Goal: Information Seeking & Learning: Learn about a topic

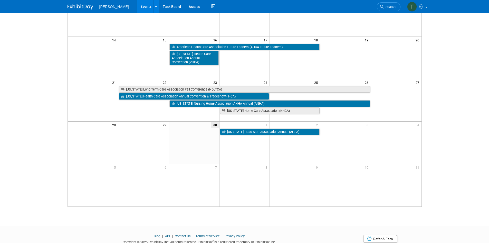
scroll to position [73, 0]
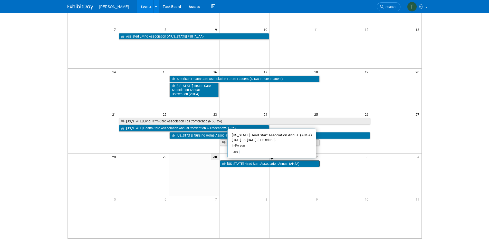
click at [239, 164] on link "[US_STATE] Head Start Association Annual (AHSA)" at bounding box center [270, 163] width 100 height 7
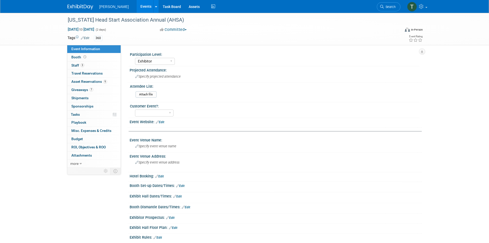
select select "Exhibitor"
click at [78, 65] on span "Staff 3" at bounding box center [77, 65] width 13 height 4
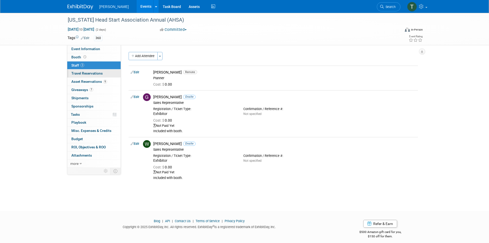
click at [85, 73] on span "Travel Reservations 0" at bounding box center [86, 73] width 31 height 4
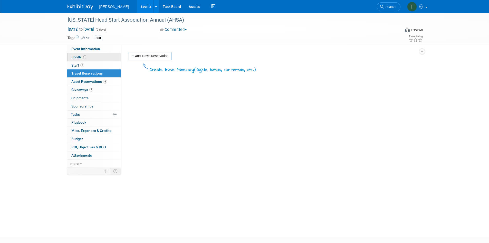
click at [75, 58] on span "Booth" at bounding box center [79, 57] width 16 height 4
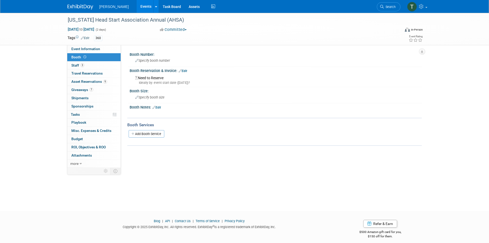
click at [137, 7] on link "Events" at bounding box center [146, 6] width 19 height 13
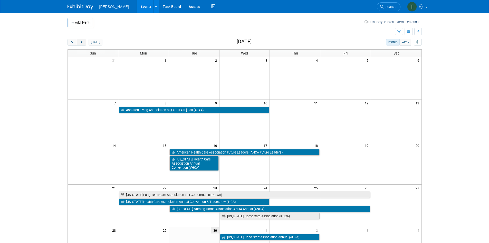
click at [83, 42] on button "next" at bounding box center [82, 42] width 10 height 7
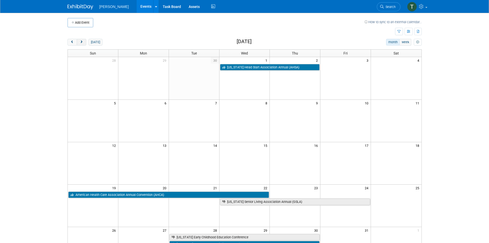
click at [83, 42] on button "next" at bounding box center [82, 42] width 10 height 7
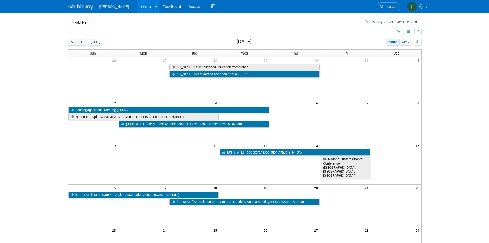
click at [83, 42] on button "next" at bounding box center [82, 42] width 10 height 7
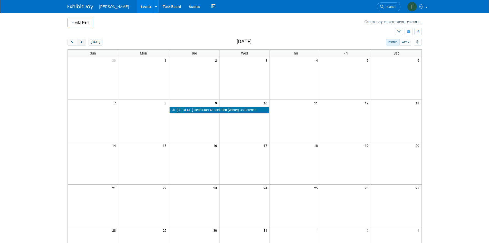
click at [83, 42] on button "next" at bounding box center [82, 42] width 10 height 7
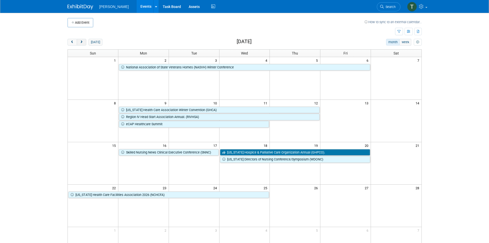
click at [83, 42] on button "next" at bounding box center [82, 42] width 10 height 7
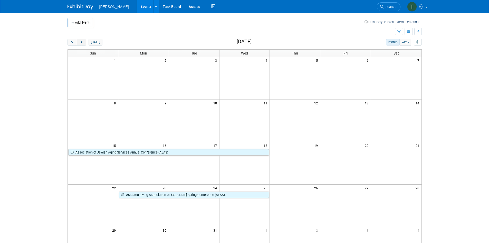
click at [83, 42] on button "next" at bounding box center [82, 42] width 10 height 7
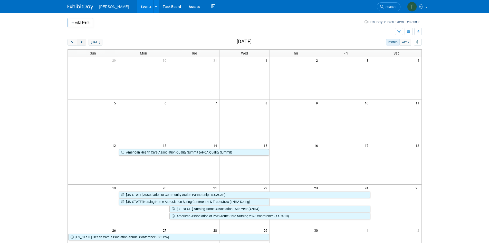
click at [83, 42] on button "next" at bounding box center [82, 42] width 10 height 7
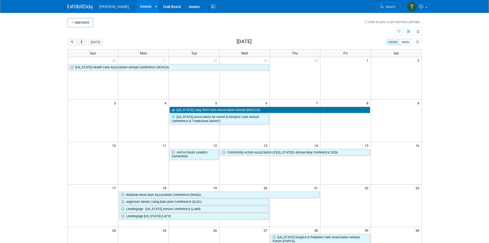
click at [83, 42] on button "next" at bounding box center [82, 42] width 10 height 7
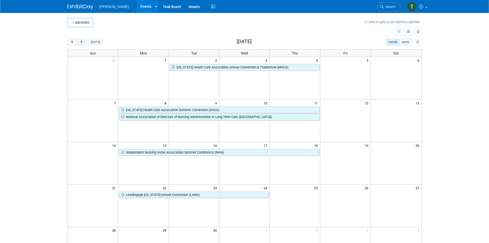
click at [83, 42] on button "next" at bounding box center [82, 42] width 10 height 7
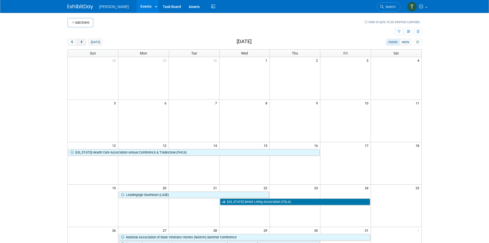
click at [83, 42] on button "next" at bounding box center [82, 42] width 10 height 7
